Goal: Complete application form: Complete application form

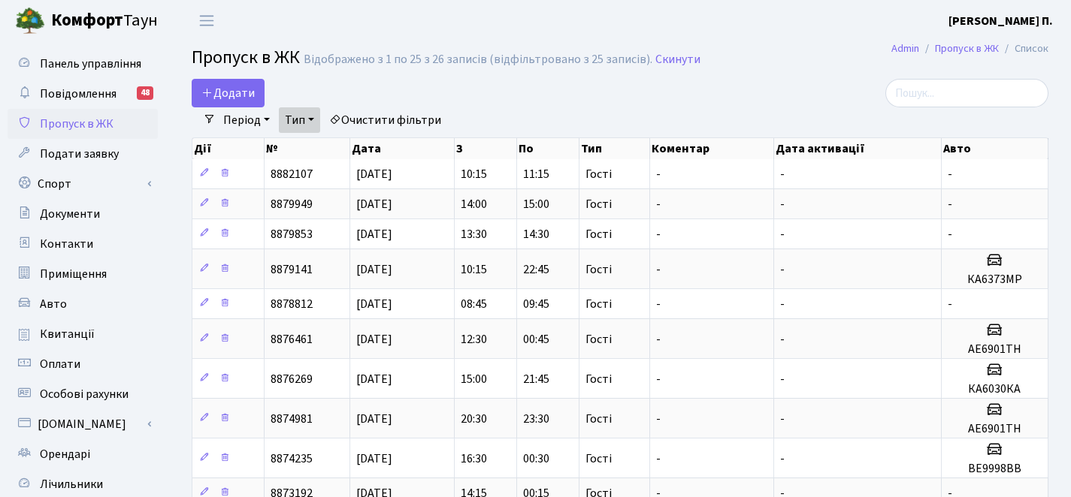
select select "25"
click at [237, 93] on span "Додати" at bounding box center [227, 93] width 53 height 17
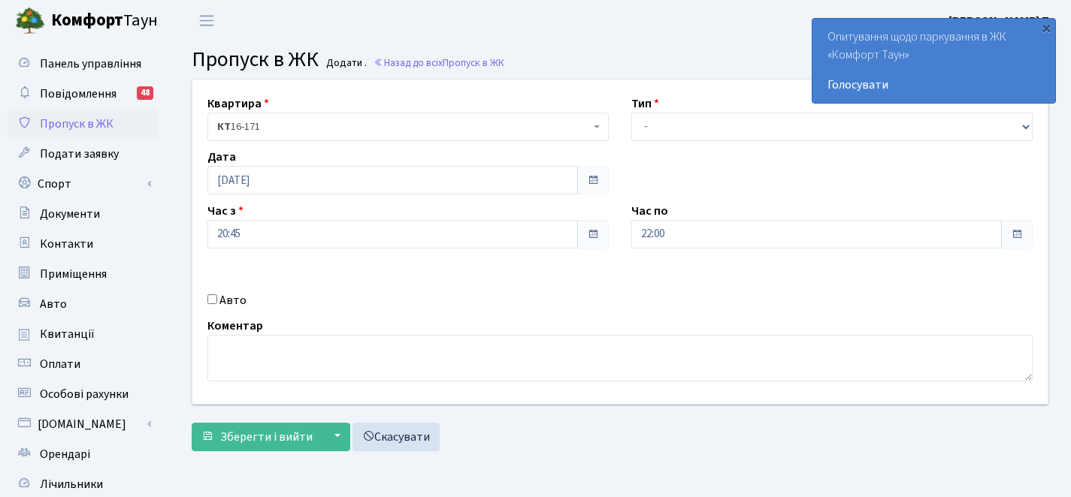
click at [208, 300] on input "Авто" at bounding box center [212, 299] width 10 height 10
checkbox input "true"
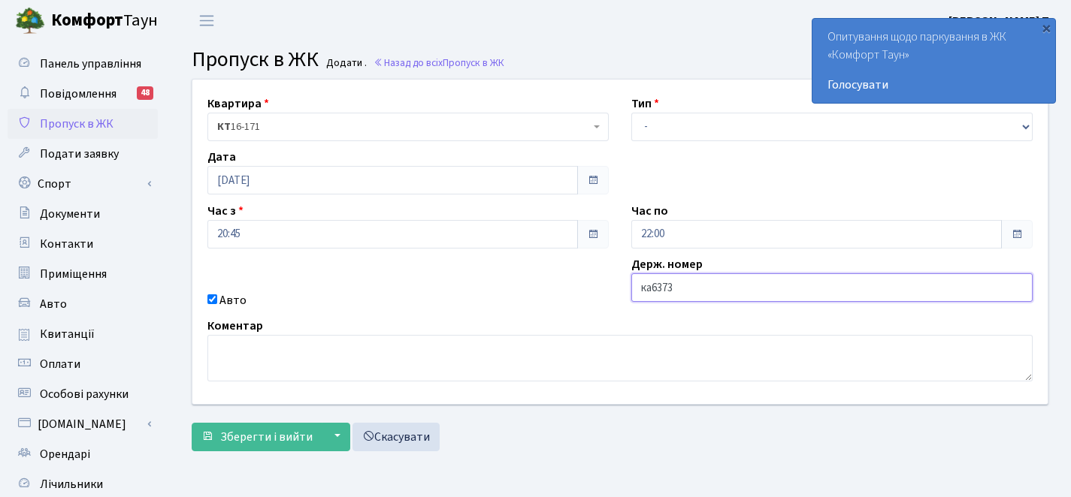
type input "ка6373мр"
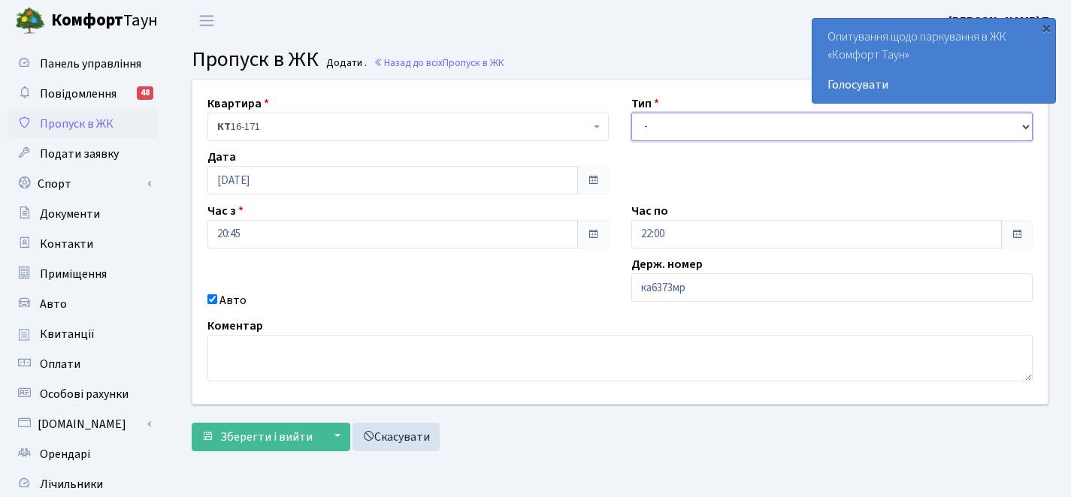
click at [699, 116] on select "- Доставка Таксі Гості Сервіс" at bounding box center [831, 127] width 401 height 29
select select "3"
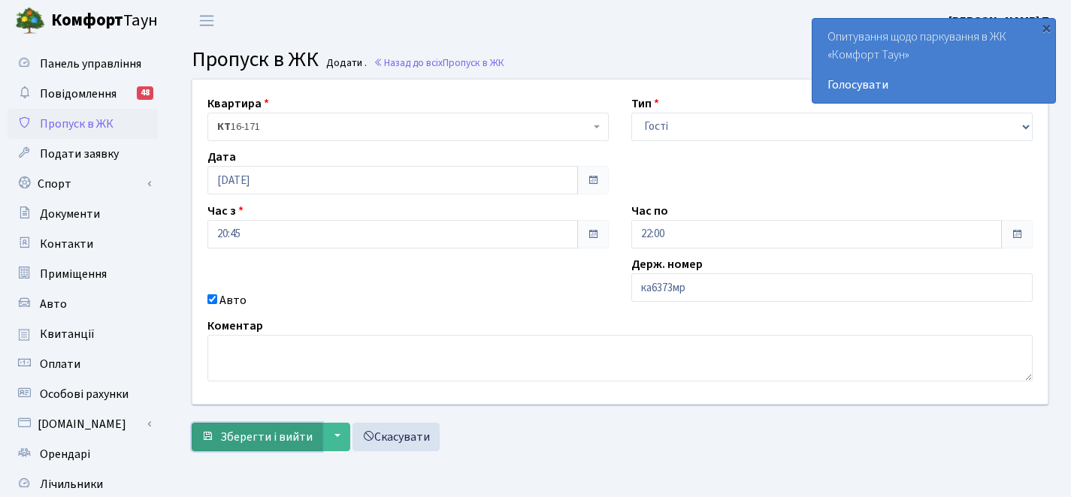
click at [302, 446] on button "Зберегти і вийти" at bounding box center [257, 437] width 131 height 29
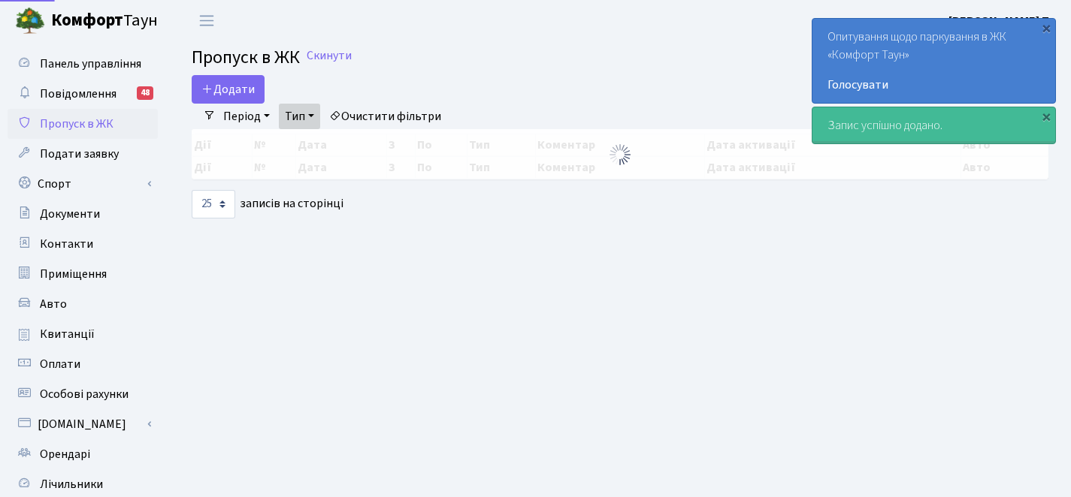
select select "25"
